Goal: Transaction & Acquisition: Book appointment/travel/reservation

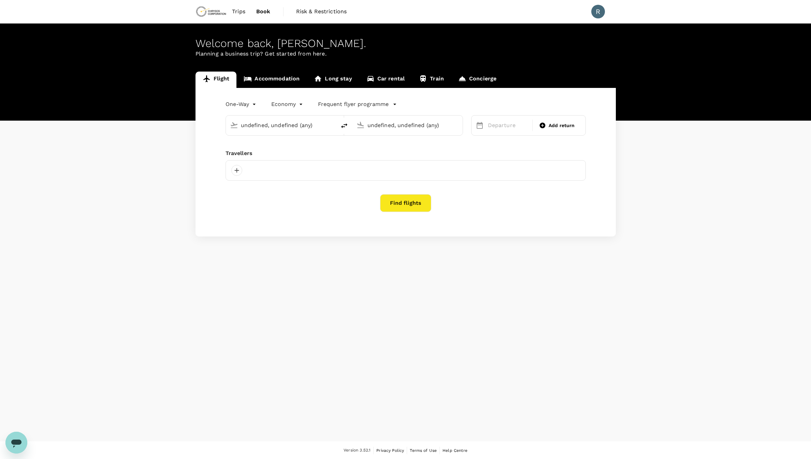
type input "Thunder Bay (YQT)"
type input "Toronto [PERSON_NAME] Intl (YYZ)"
click at [247, 11] on link "Trips" at bounding box center [239, 11] width 24 height 23
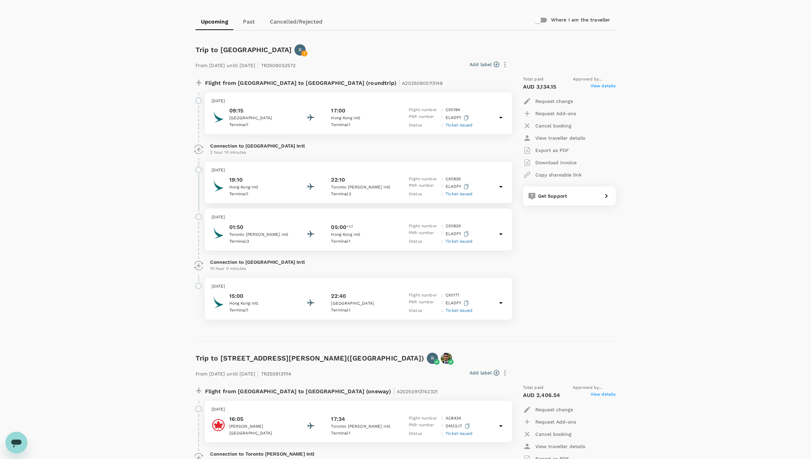
scroll to position [51, 0]
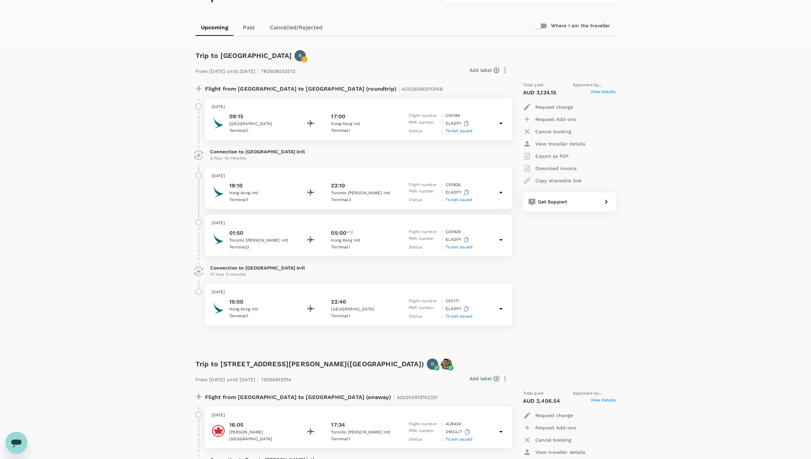
click at [467, 239] on icon "button" at bounding box center [466, 239] width 4 height 5
